Goal: Information Seeking & Learning: Compare options

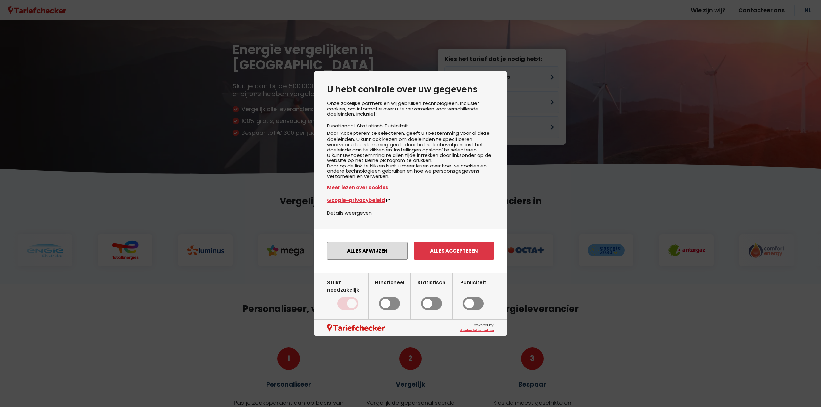
click at [379, 254] on button "Alles afwijzen" at bounding box center [367, 251] width 80 height 18
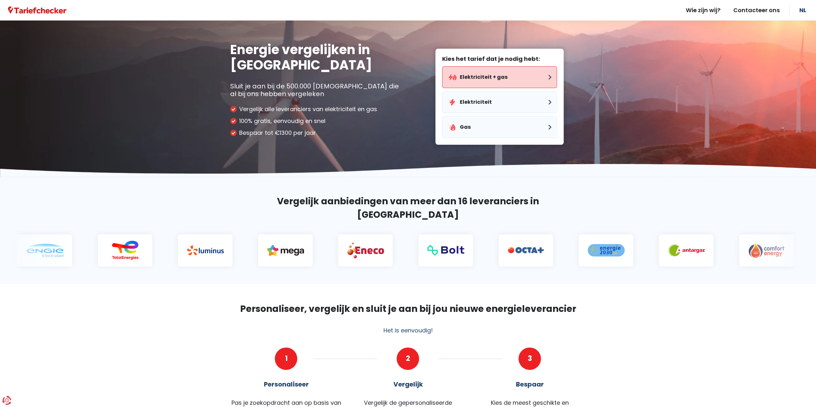
click at [518, 78] on button "Elektriciteit + gas" at bounding box center [499, 77] width 115 height 22
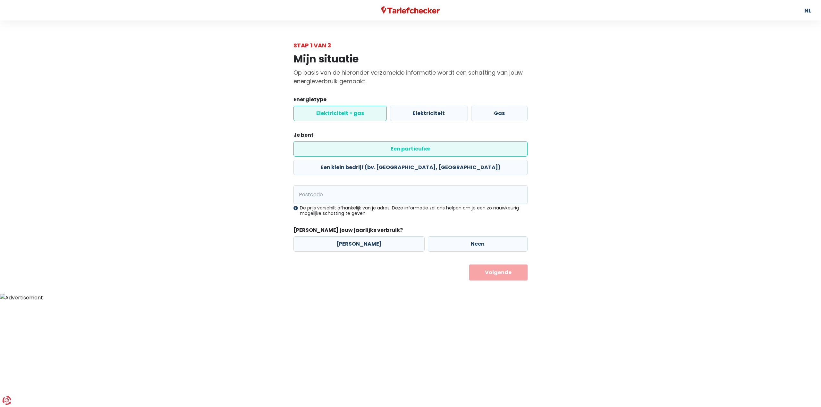
click at [361, 115] on label "Elektriciteit + gas" at bounding box center [339, 113] width 93 height 15
click at [361, 115] on input "Elektriciteit + gas" at bounding box center [339, 113] width 93 height 15
click at [336, 186] on input "Postcode" at bounding box center [410, 195] width 234 height 19
type input "3550"
click at [341, 161] on form "Energietype Elektriciteit + gas Elektriciteit Gas Je bent Een particulier Een k…" at bounding box center [410, 188] width 234 height 185
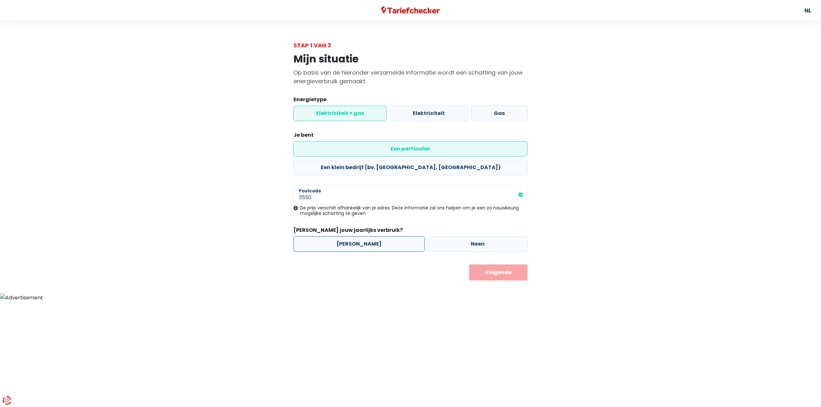
click at [370, 237] on label "[PERSON_NAME]" at bounding box center [358, 244] width 131 height 15
click at [370, 237] on input "[PERSON_NAME]" at bounding box center [358, 244] width 131 height 15
radio input "true"
click at [486, 265] on button "Volgende" at bounding box center [498, 273] width 59 height 16
select select
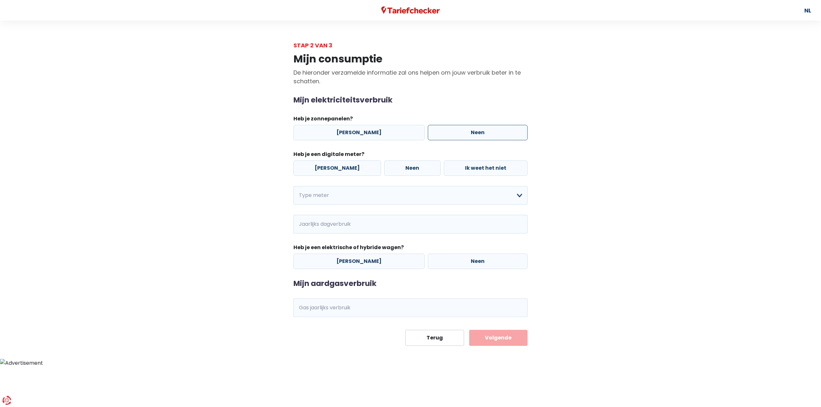
click at [450, 129] on label "Neen" at bounding box center [478, 132] width 100 height 15
click at [450, 129] on input "Neen" at bounding box center [478, 132] width 100 height 15
radio input "true"
click at [332, 163] on label "[PERSON_NAME]" at bounding box center [337, 168] width 88 height 15
click at [332, 163] on input "[PERSON_NAME]" at bounding box center [337, 168] width 88 height 15
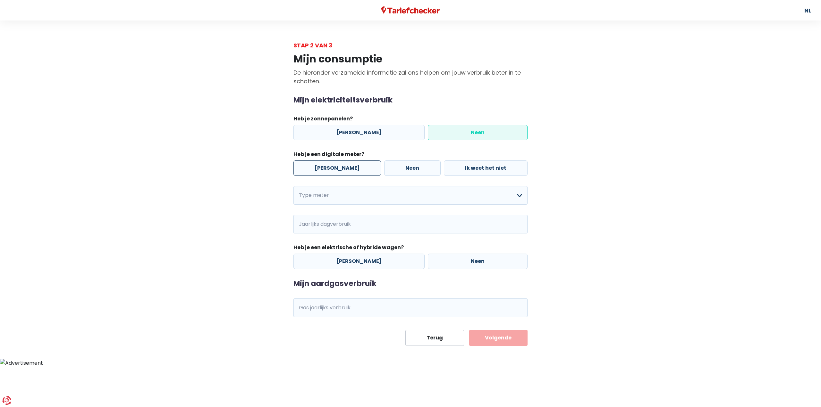
radio input "true"
click at [323, 199] on select "Enkelvoudig Tweevoudig Enkelvoudig + uitsluitend nachttarief Tweevoudig + uitsl…" at bounding box center [410, 195] width 234 height 19
select select "day_night_bi_hourly"
click at [293, 186] on select "Enkelvoudig Tweevoudig Enkelvoudig + uitsluitend nachttarief Tweevoudig + uitsl…" at bounding box center [410, 195] width 234 height 19
click at [343, 229] on input "Jaarlijks dagverbruik" at bounding box center [358, 224] width 95 height 19
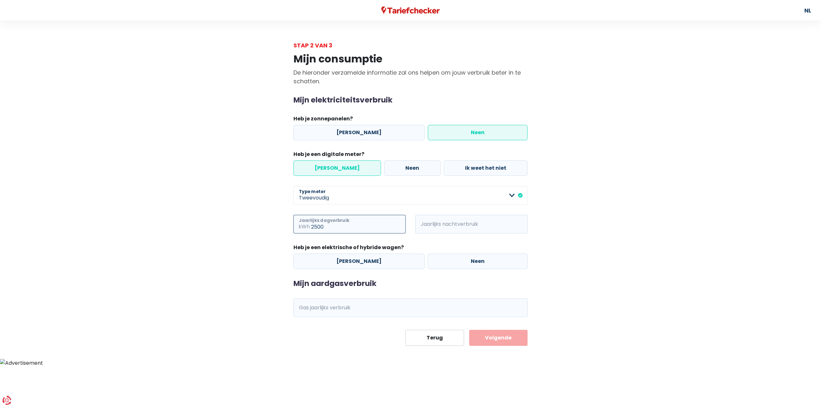
type input "2500"
click at [455, 227] on input "3" at bounding box center [480, 224] width 95 height 19
type input "3500"
click at [455, 237] on div "3500 kWh Jaarlijks nachtverbruik" at bounding box center [471, 229] width 122 height 29
click at [437, 260] on label "Neen" at bounding box center [478, 261] width 100 height 15
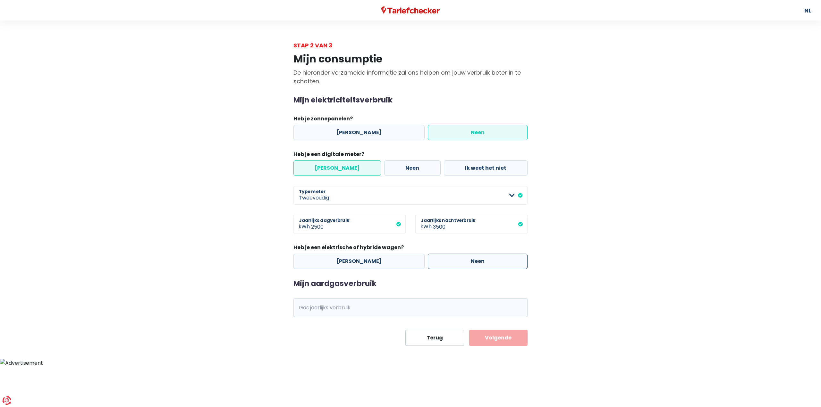
click at [437, 260] on input "Neen" at bounding box center [478, 261] width 100 height 15
radio input "true"
click at [414, 290] on div "Mijn aardgasverbruik kWh Gas jaarlijks verbruik" at bounding box center [410, 298] width 234 height 38
click at [413, 297] on div "Mijn aardgasverbruik kWh Gas jaarlijks verbruik" at bounding box center [410, 298] width 234 height 38
click at [415, 301] on input "Gas jaarlijks verbruik" at bounding box center [419, 308] width 216 height 19
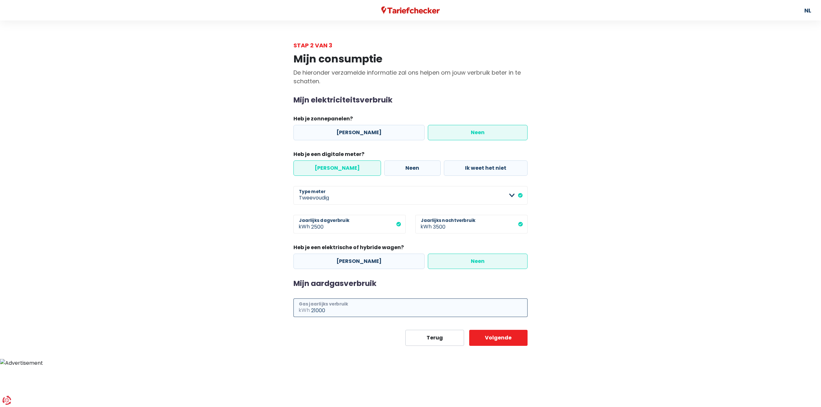
type input "21000"
click at [422, 288] on div "Mijn aardgasverbruik 21000 kWh Gas jaarlijks verbruik" at bounding box center [410, 298] width 234 height 38
click at [497, 331] on button "Volgende" at bounding box center [498, 338] width 59 height 16
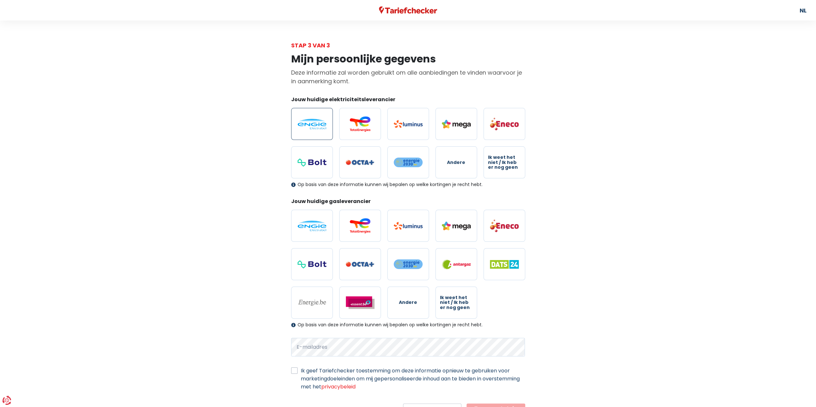
click at [307, 123] on img at bounding box center [311, 124] width 29 height 11
click at [307, 123] on input "radio" at bounding box center [312, 124] width 42 height 32
radio input "true"
drag, startPoint x: 321, startPoint y: 202, endPoint x: 314, endPoint y: 220, distance: 19.8
click at [320, 203] on legend "Jouw huidige gasleverancier" at bounding box center [408, 203] width 234 height 10
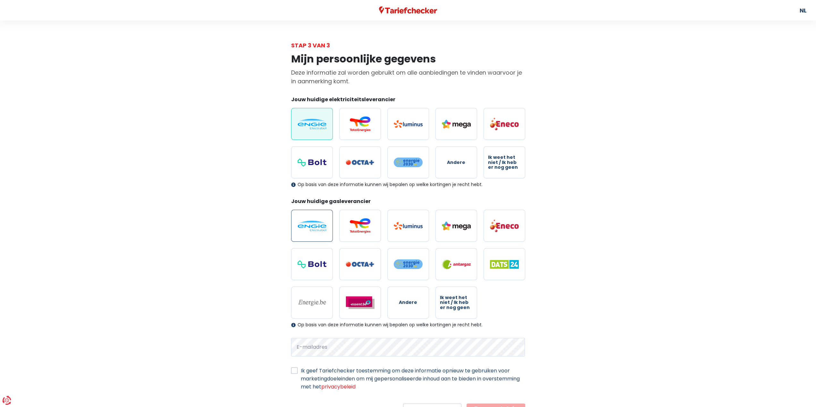
click at [314, 220] on label at bounding box center [312, 226] width 42 height 32
click at [314, 220] on input "radio" at bounding box center [312, 226] width 42 height 32
radio input "true"
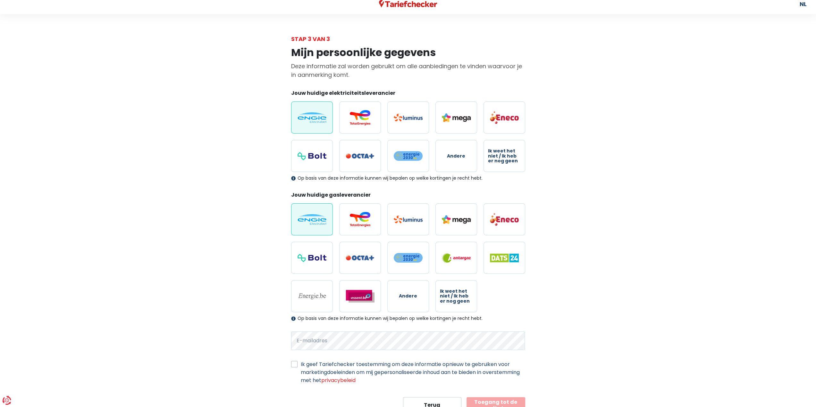
scroll to position [31, 0]
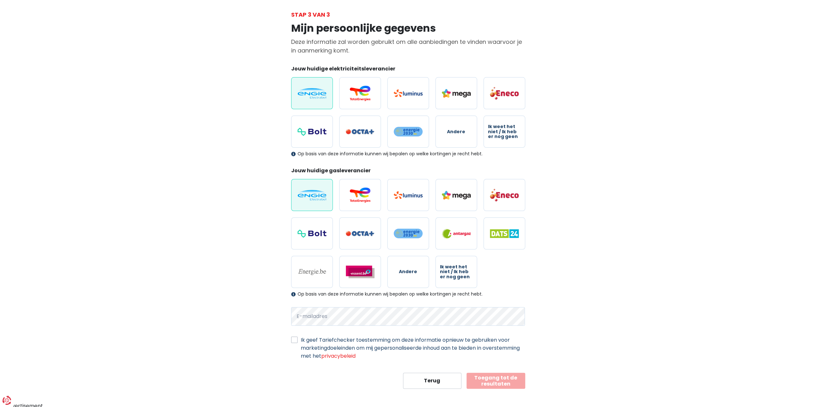
drag, startPoint x: 424, startPoint y: 346, endPoint x: 435, endPoint y: 350, distance: 11.0
click at [424, 346] on label "Ik geef Tariefchecker toestemming om deze informatie opnieuw te gebruiken voor …" at bounding box center [413, 348] width 224 height 24
click at [297, 343] on input "Ik geef Tariefchecker toestemming om deze informatie opnieuw te gebruiken voor …" at bounding box center [294, 339] width 6 height 6
checkbox input "true"
click at [502, 382] on button "Toegang tot de resultaten" at bounding box center [495, 381] width 59 height 16
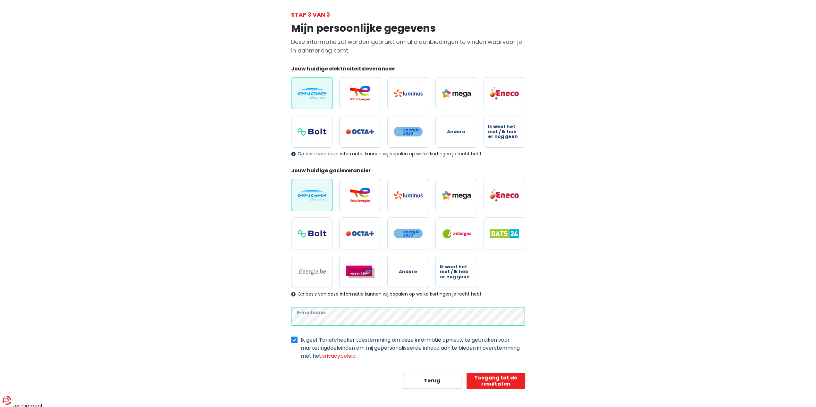
click at [466, 373] on button "Toegang tot de resultaten" at bounding box center [495, 381] width 59 height 16
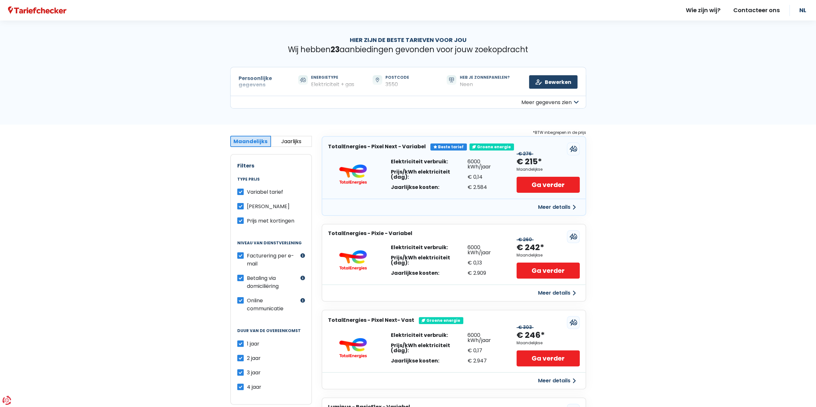
click at [467, 164] on div "6000 kWh/jaar" at bounding box center [485, 164] width 37 height 10
drag, startPoint x: 467, startPoint y: 164, endPoint x: 479, endPoint y: 187, distance: 26.1
click at [479, 187] on div "6000 kWh/jaar € 0,14 € 2.584" at bounding box center [485, 174] width 37 height 31
click at [479, 187] on div "€ 2.584" at bounding box center [485, 187] width 37 height 5
click at [380, 146] on h3 "TotalEnergies - Pixel Next - Variabel" at bounding box center [377, 147] width 98 height 6
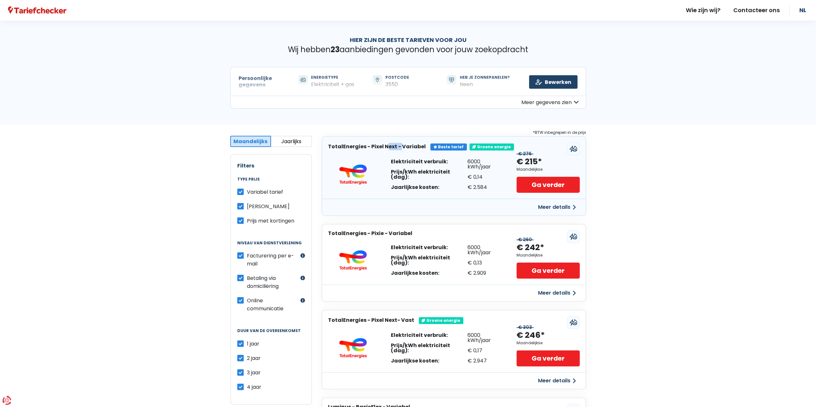
click at [380, 146] on h3 "TotalEnergies - Pixel Next - Variabel" at bounding box center [377, 147] width 98 height 6
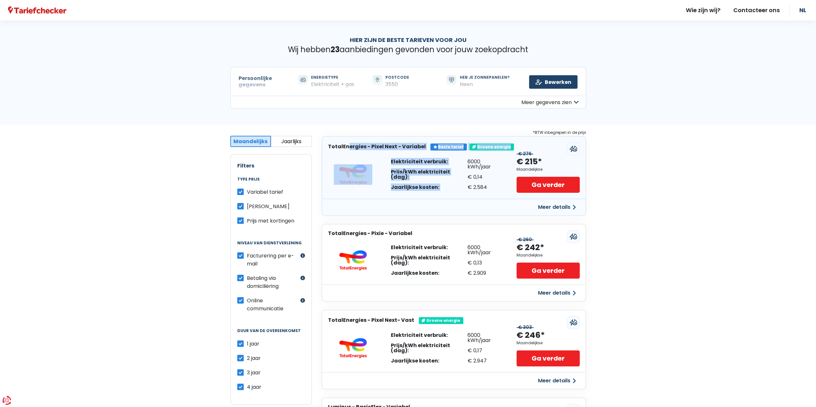
drag, startPoint x: 380, startPoint y: 146, endPoint x: 435, endPoint y: 184, distance: 67.1
click at [435, 184] on div "TotalEnergies - Pixel Next - Variabel Beste tarief Groene energie Elektriciteit…" at bounding box center [453, 176] width 264 height 80
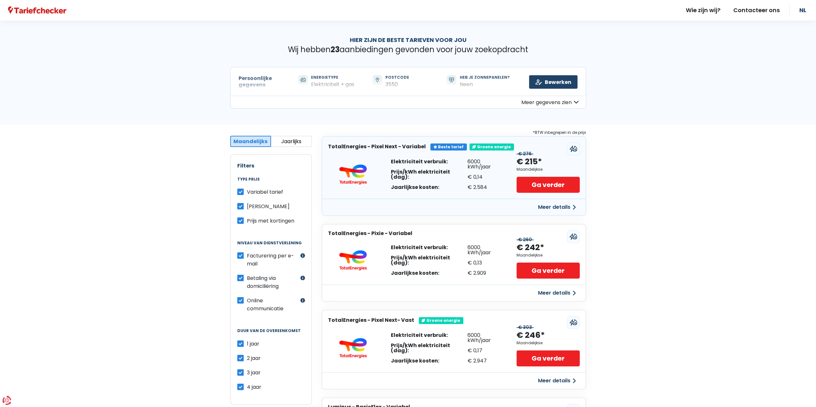
click at [481, 185] on div "€ 2.584" at bounding box center [485, 187] width 37 height 5
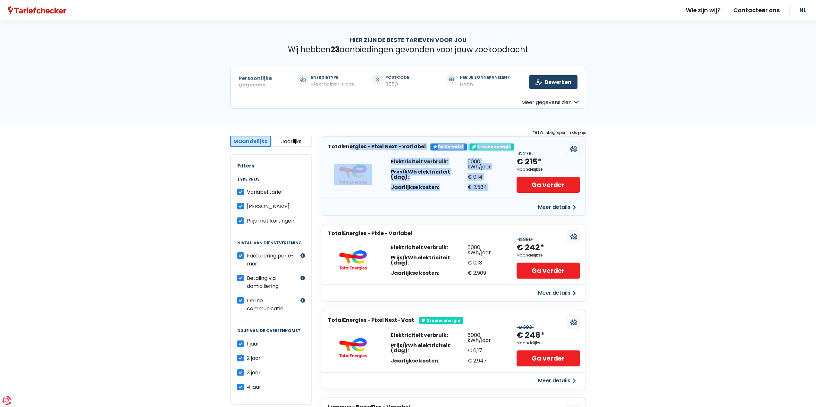
drag, startPoint x: 481, startPoint y: 181, endPoint x: 353, endPoint y: 149, distance: 131.8
click at [353, 149] on div "TotalEnergies - Pixel Next - Variabel Beste tarief Groene energie Elektriciteit…" at bounding box center [453, 176] width 264 height 80
click at [353, 149] on h3 "TotalEnergies - Pixel Next - Variabel" at bounding box center [377, 147] width 98 height 6
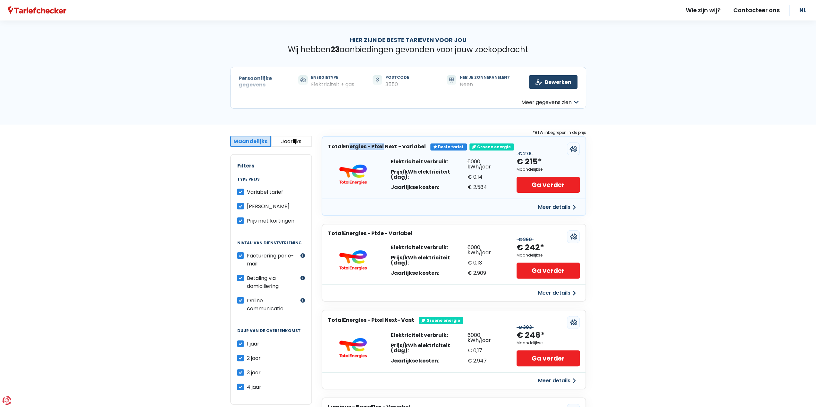
click at [353, 149] on h3 "TotalEnergies - Pixel Next - Variabel" at bounding box center [377, 147] width 98 height 6
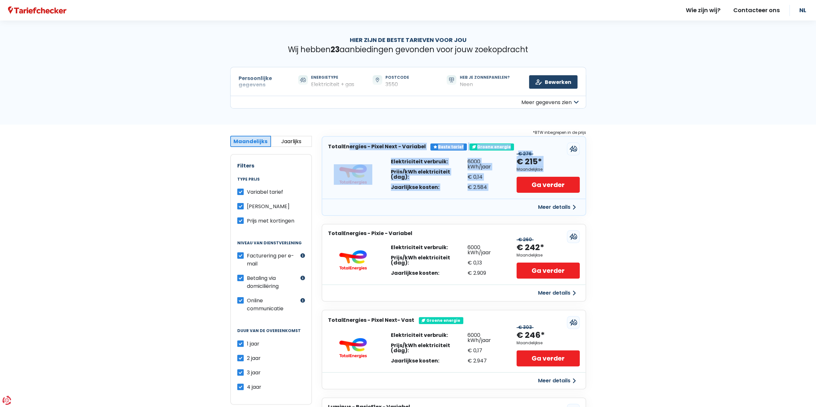
drag, startPoint x: 353, startPoint y: 149, endPoint x: 533, endPoint y: 171, distance: 181.1
click at [532, 171] on div "TotalEnergies - Pixel Next - Variabel Beste tarief Groene energie Elektriciteit…" at bounding box center [453, 176] width 264 height 80
click at [537, 165] on div "€ 215*" at bounding box center [528, 162] width 25 height 11
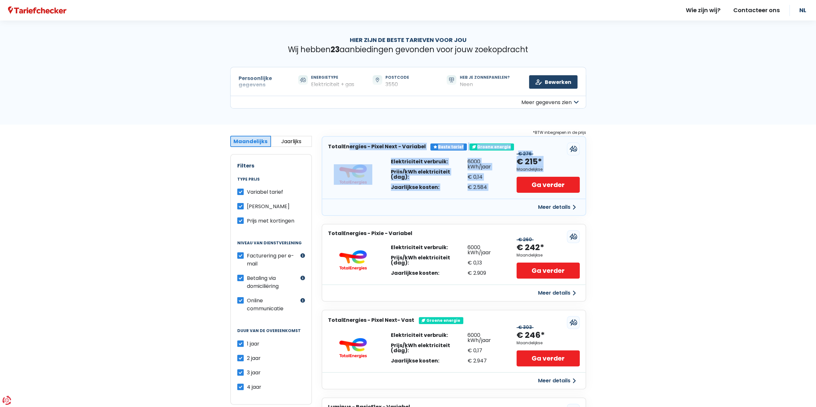
click at [546, 164] on div "€ 276 € 215* Maandelijkse Ga verder" at bounding box center [547, 174] width 63 height 37
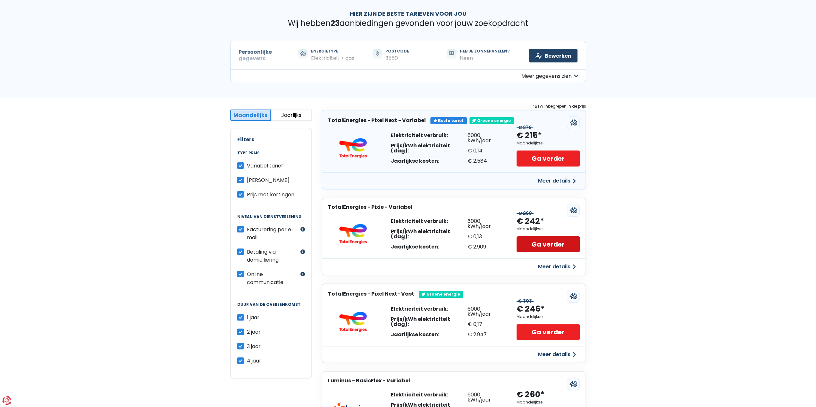
scroll to position [96, 0]
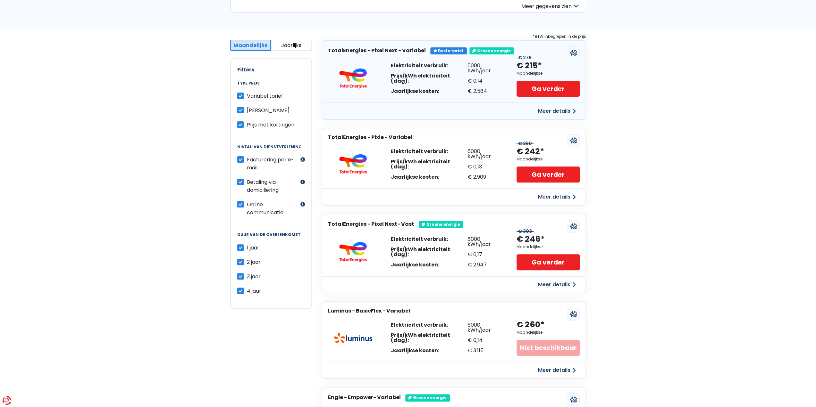
drag, startPoint x: 457, startPoint y: 248, endPoint x: 484, endPoint y: 257, distance: 28.5
click at [484, 257] on div "Elektriciteit verbruik: Prijs/kWh elektriciteit (dag): Jaarlijkse kosten: 6000 …" at bounding box center [447, 252] width 113 height 31
click at [485, 256] on div "6000 kWh/jaar € 0,17 € 2.947" at bounding box center [485, 252] width 37 height 31
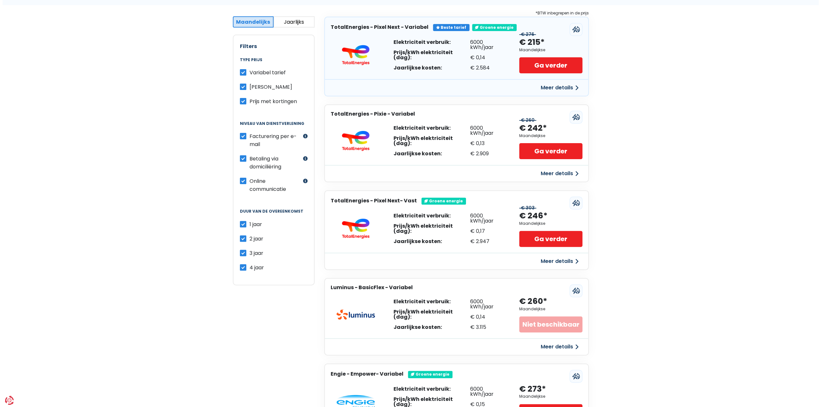
scroll to position [21, 0]
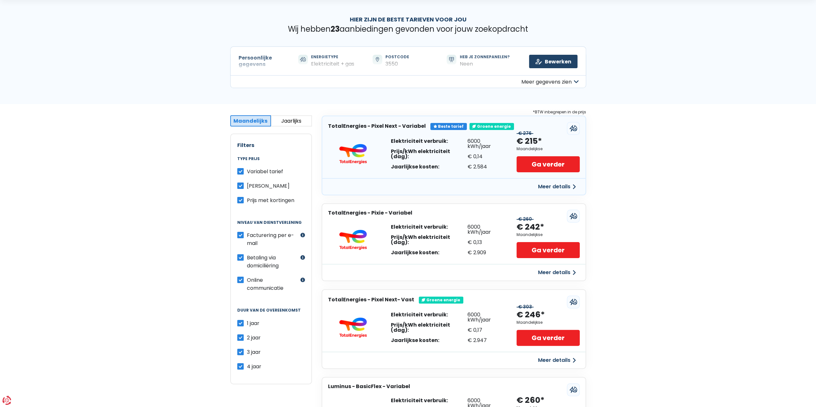
click at [338, 127] on h3 "TotalEnergies - Pixel Next - Variabel" at bounding box center [377, 126] width 98 height 6
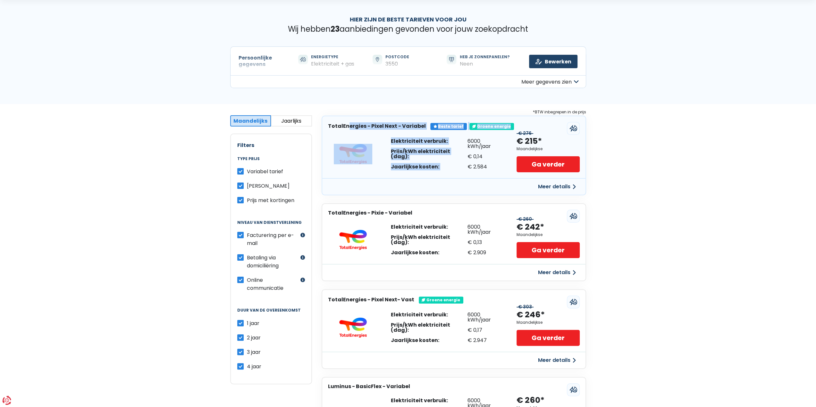
drag, startPoint x: 338, startPoint y: 127, endPoint x: 475, endPoint y: 164, distance: 141.9
click at [467, 162] on div "TotalEnergies - Pixel Next - Variabel Beste tarief Groene energie Elektriciteit…" at bounding box center [453, 156] width 264 height 80
click at [475, 164] on div "€ 2.584" at bounding box center [485, 166] width 37 height 5
drag, startPoint x: 475, startPoint y: 164, endPoint x: 430, endPoint y: 143, distance: 50.2
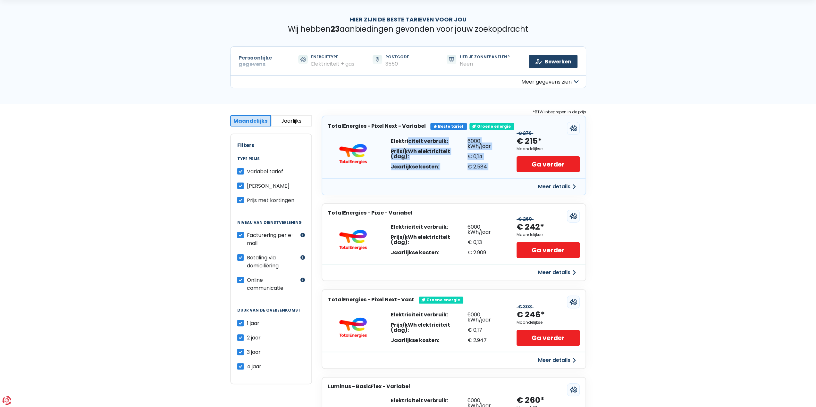
click at [430, 143] on div "Elektriciteit verbruik: Prijs/kWh elektriciteit (dag): Jaarlijkse kosten: 6000 …" at bounding box center [447, 154] width 113 height 31
click at [430, 143] on div "Elektriciteit verbruik:" at bounding box center [429, 141] width 77 height 5
click at [546, 188] on button "Meer details" at bounding box center [557, 187] width 46 height 12
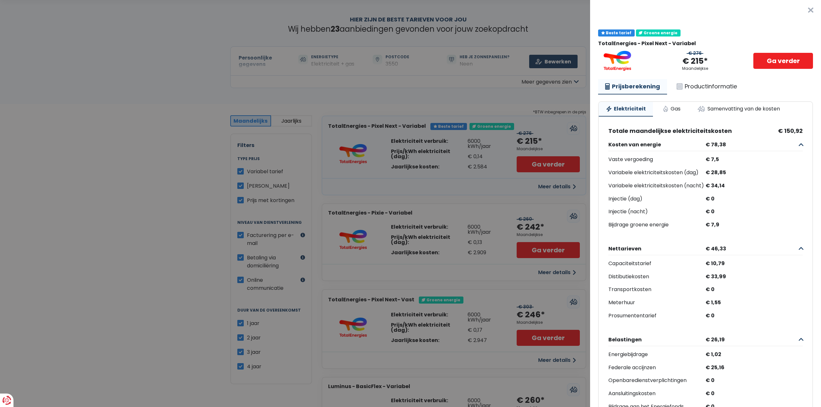
click at [792, 147] on div "Totale maandelijkse elektriciteitskosten € 150,92 Kosten van energie € 78,38 Va…" at bounding box center [704, 284] width 213 height 322
click at [792, 146] on div "Totale maandelijkse elektriciteitskosten € 150,92 Kosten van energie € 78,38 Va…" at bounding box center [704, 284] width 213 height 322
click at [703, 88] on link "Productinformatie" at bounding box center [706, 86] width 74 height 15
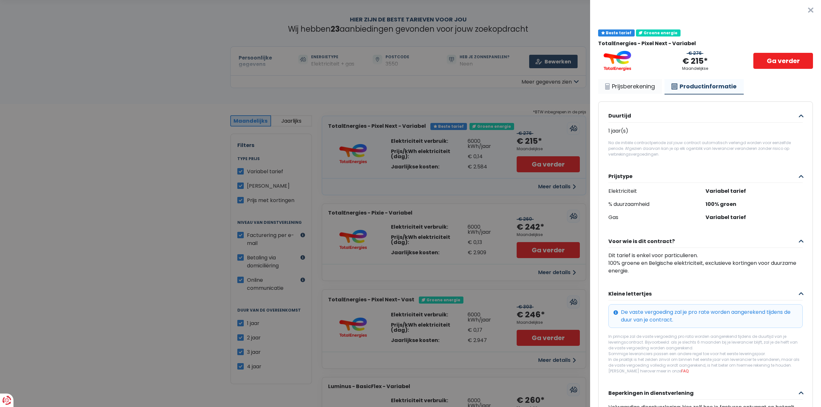
click at [646, 84] on link "Prijsberekening" at bounding box center [630, 86] width 64 height 15
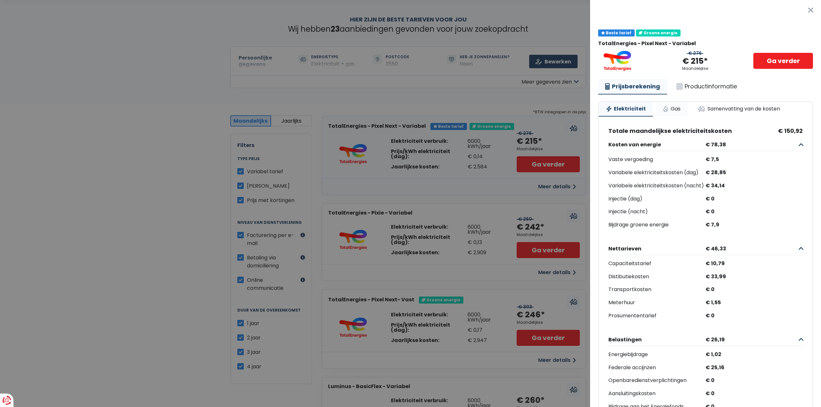
click at [663, 104] on link "Gas" at bounding box center [671, 109] width 32 height 14
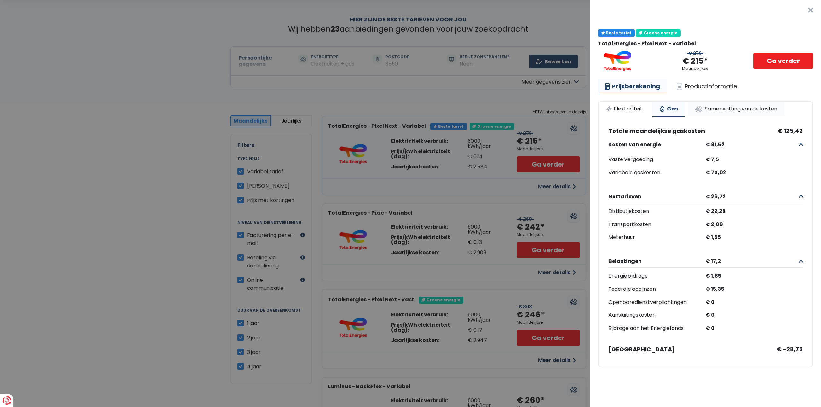
click at [725, 107] on link "Samenvatting van de kosten" at bounding box center [735, 109] width 97 height 14
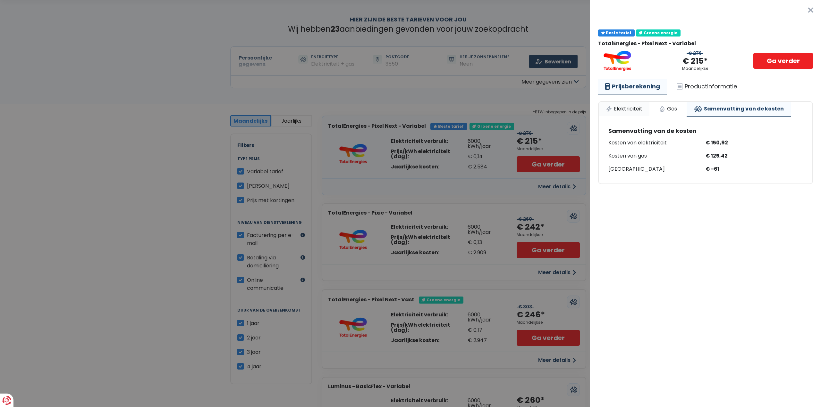
click at [624, 109] on link "Elektriciteit" at bounding box center [623, 109] width 51 height 14
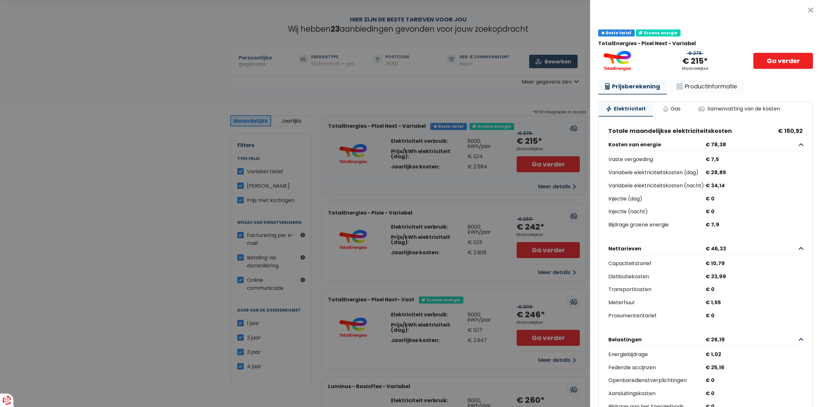
click at [702, 89] on link "Productinformatie" at bounding box center [706, 86] width 74 height 15
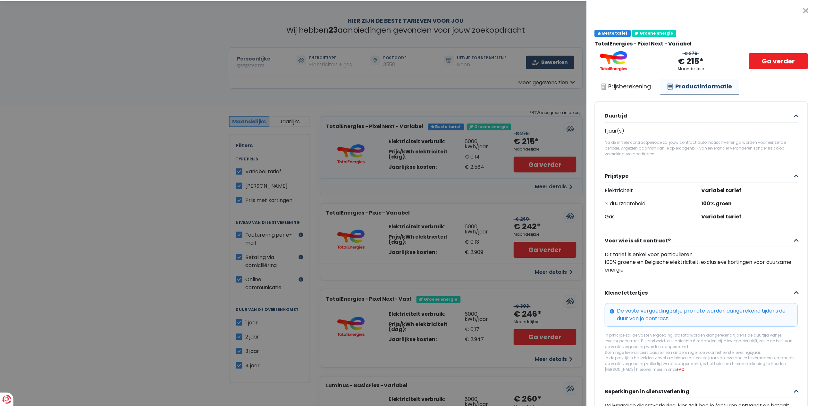
scroll to position [0, 0]
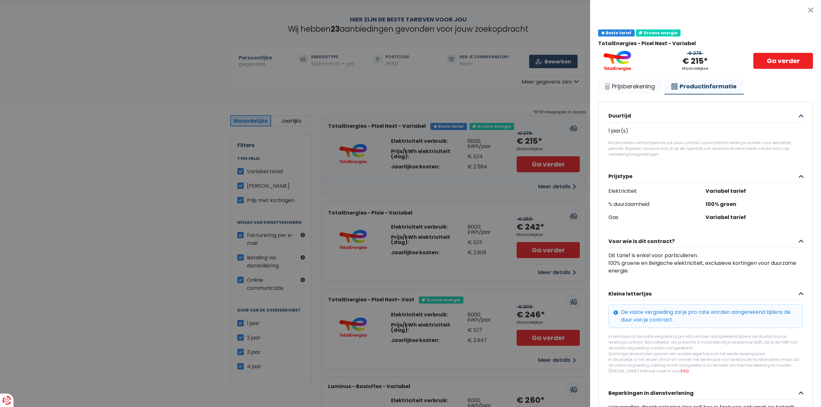
click at [639, 84] on link "Prijsberekening" at bounding box center [630, 86] width 64 height 15
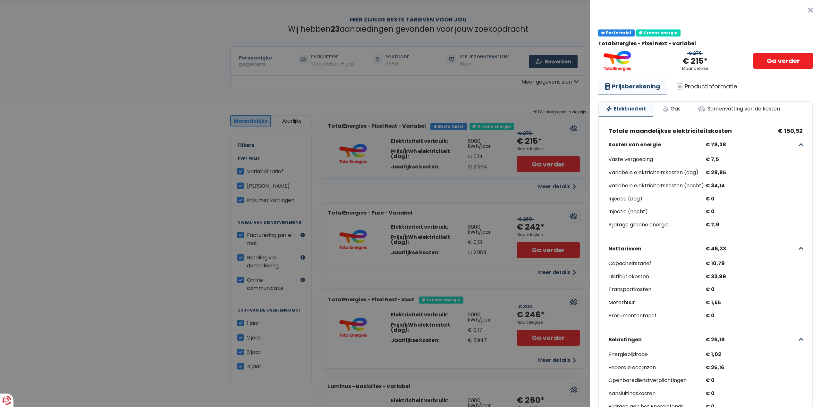
click at [536, 119] on Variabel "Plus de détails - TotalEnergies × Beste tarief Groene energie TotalEnergies - P…" at bounding box center [410, 203] width 821 height 407
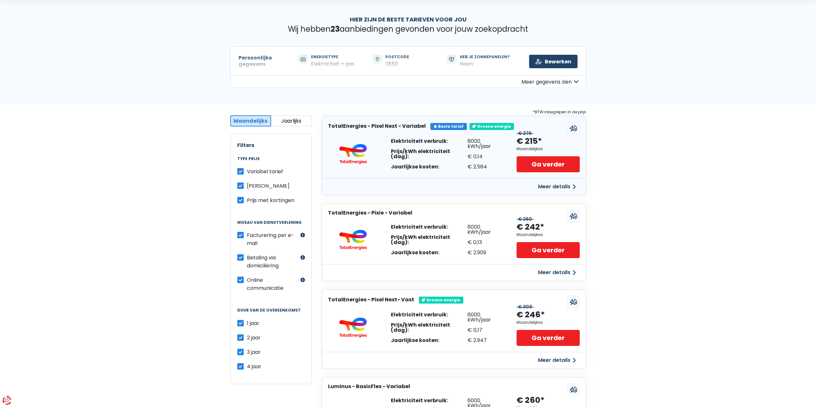
click at [480, 164] on div "€ 2.584" at bounding box center [485, 166] width 37 height 5
drag, startPoint x: 480, startPoint y: 164, endPoint x: 477, endPoint y: 145, distance: 20.1
click at [477, 145] on div "6000 kWh/jaar € 0,14 € 2.584" at bounding box center [485, 154] width 37 height 31
click at [477, 145] on div "6000 kWh/jaar" at bounding box center [485, 144] width 37 height 10
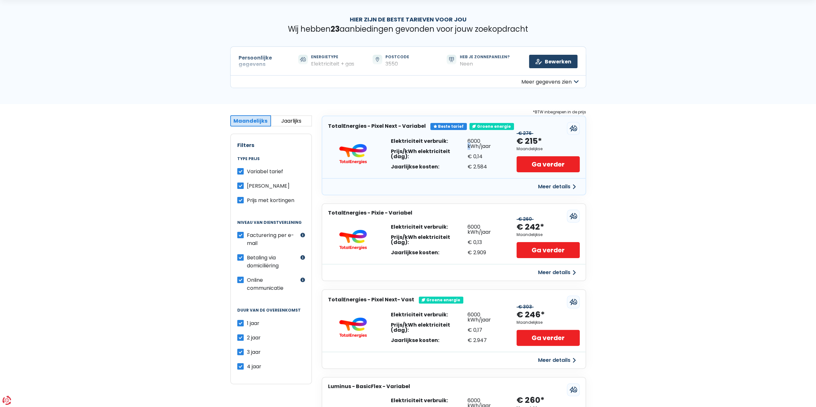
click at [477, 145] on div "6000 kWh/jaar" at bounding box center [485, 144] width 37 height 10
drag, startPoint x: 477, startPoint y: 145, endPoint x: 477, endPoint y: 154, distance: 9.3
click at [477, 154] on div "6000 kWh/jaar € 0,14 € 2.584" at bounding box center [485, 154] width 37 height 31
click at [477, 154] on div "€ 0,14" at bounding box center [485, 156] width 37 height 5
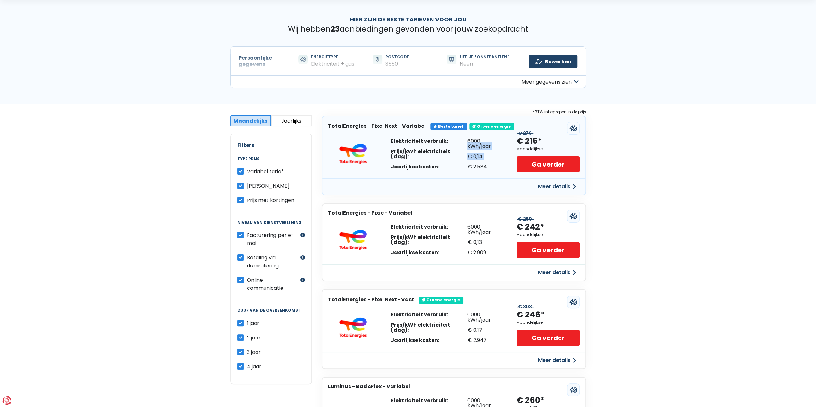
drag, startPoint x: 477, startPoint y: 154, endPoint x: 478, endPoint y: 148, distance: 6.2
click at [478, 148] on div "6000 kWh/jaar € 0,14 € 2.584" at bounding box center [485, 154] width 37 height 31
drag, startPoint x: 478, startPoint y: 148, endPoint x: 479, endPoint y: 144, distance: 4.0
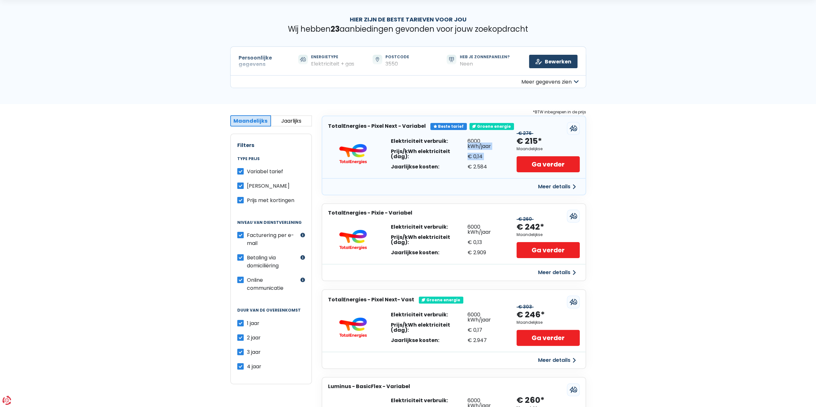
click at [479, 144] on div "6000 kWh/jaar € 0,14 € 2.584" at bounding box center [485, 154] width 37 height 31
click at [479, 144] on div "6000 kWh/jaar" at bounding box center [485, 144] width 37 height 10
click at [494, 147] on div "6000 kWh/jaar € 0,14 € 2.584" at bounding box center [485, 154] width 37 height 31
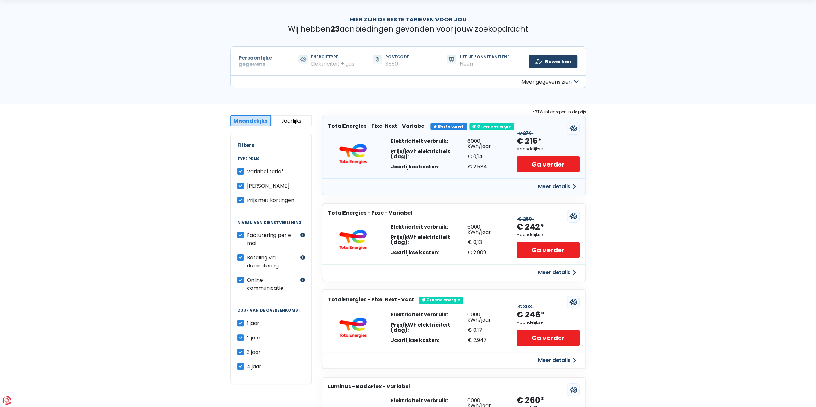
click at [306, 124] on button "Jaarlijks" at bounding box center [291, 120] width 41 height 11
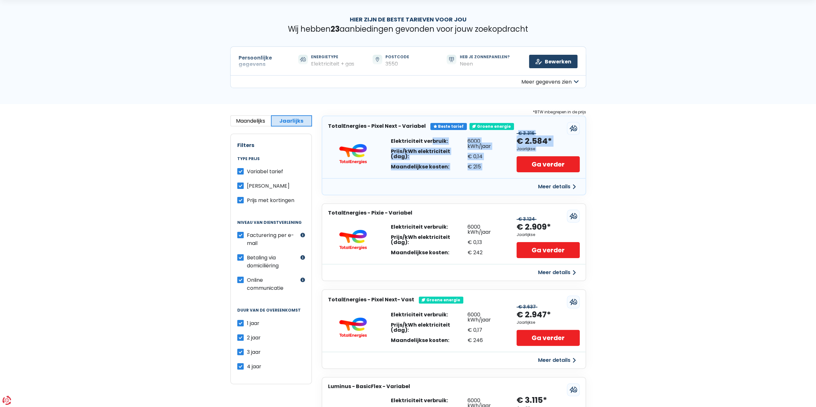
drag, startPoint x: 413, startPoint y: 141, endPoint x: 513, endPoint y: 173, distance: 104.5
click at [513, 173] on div "Elektriciteit verbruik: Prijs/kWh elektriciteit (dag): Maandelijkse kosten: 600…" at bounding box center [453, 154] width 263 height 48
click at [487, 159] on div "6000 kWh/jaar € 0,14 € 215" at bounding box center [485, 154] width 37 height 31
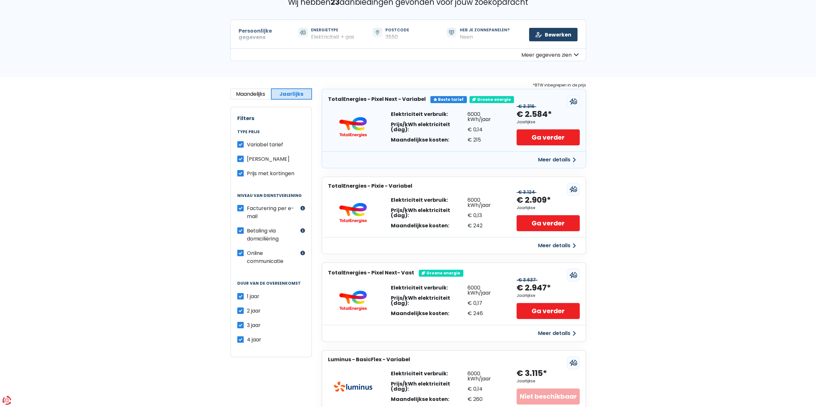
scroll to position [53, 0]
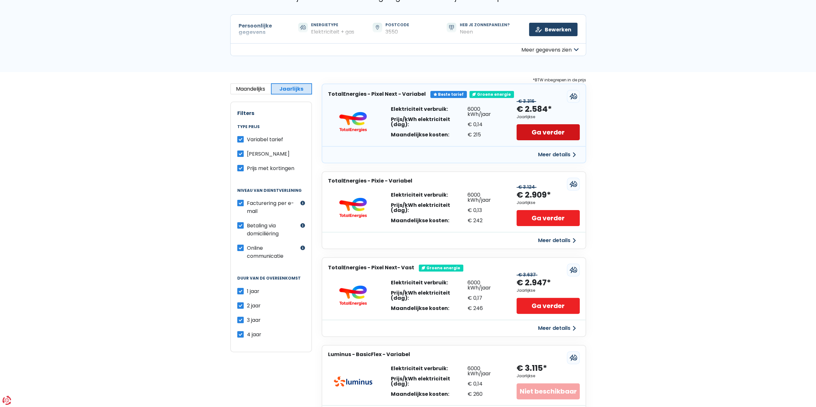
click at [562, 130] on link "Ga verder" at bounding box center [547, 132] width 63 height 16
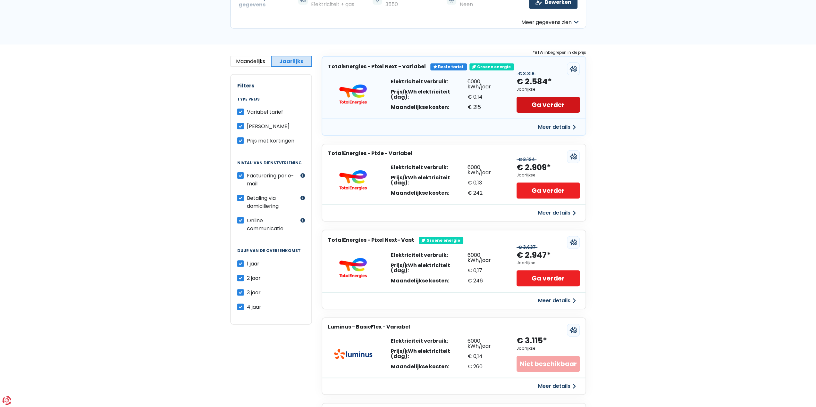
scroll to position [85, 0]
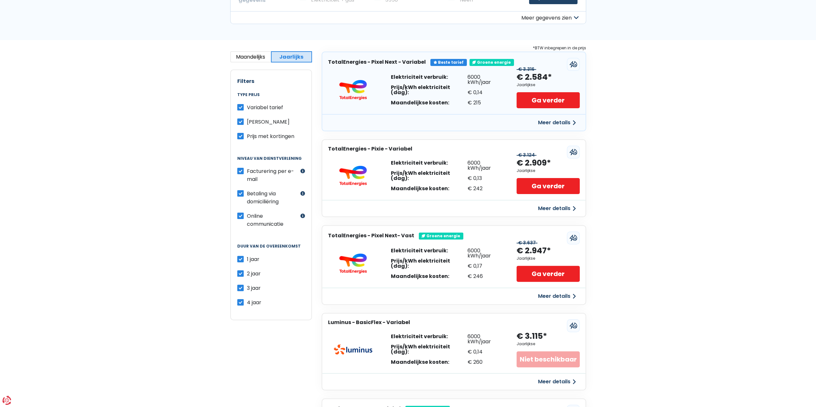
click at [258, 57] on button "Maandelijks" at bounding box center [250, 56] width 41 height 11
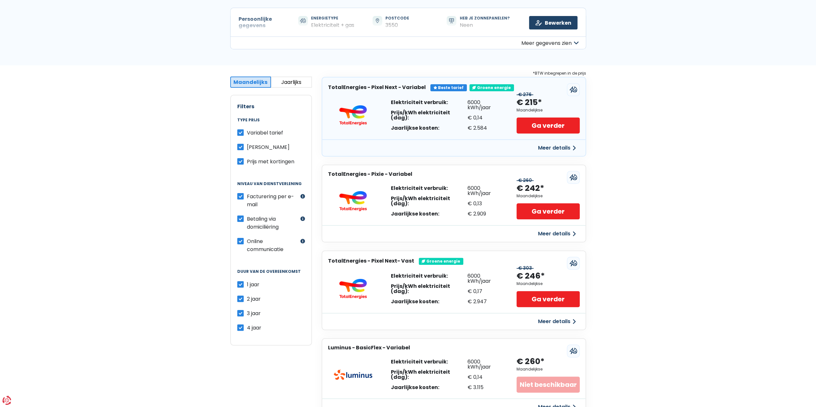
scroll to position [0, 0]
